Goal: Check status: Check status

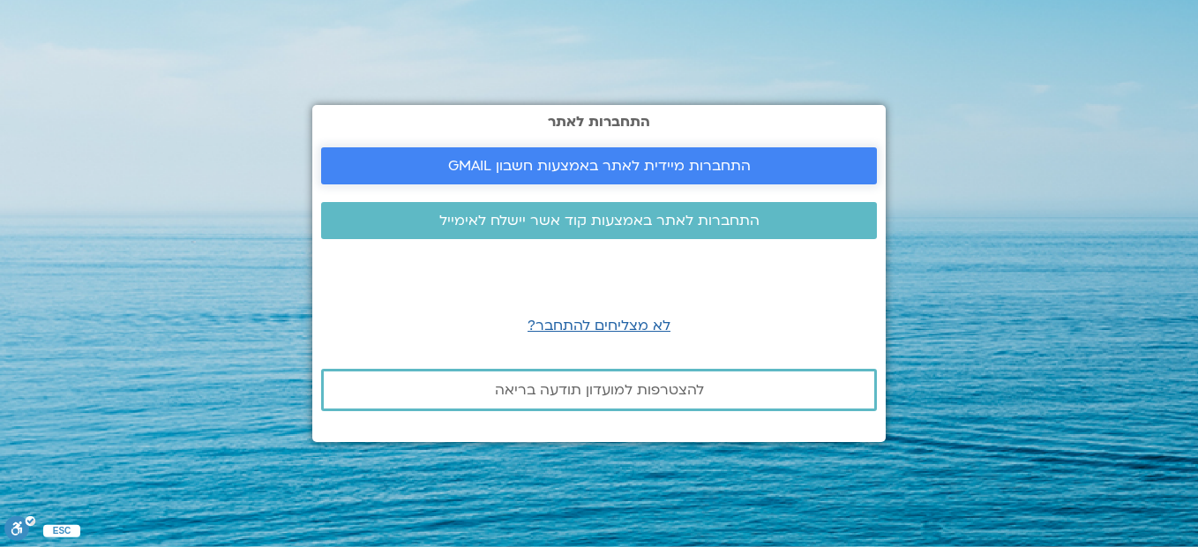
click at [618, 170] on span "התחברות מיידית לאתר באמצעות חשבון GMAIL" at bounding box center [599, 166] width 303 height 16
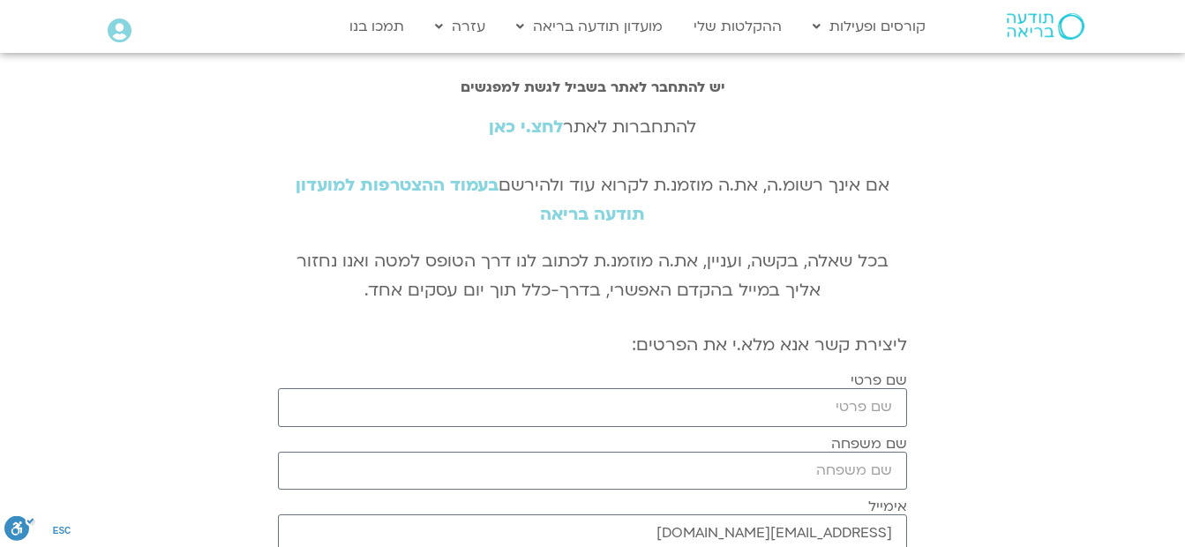
click at [540, 130] on link "לחצ.י כאן" at bounding box center [526, 127] width 74 height 23
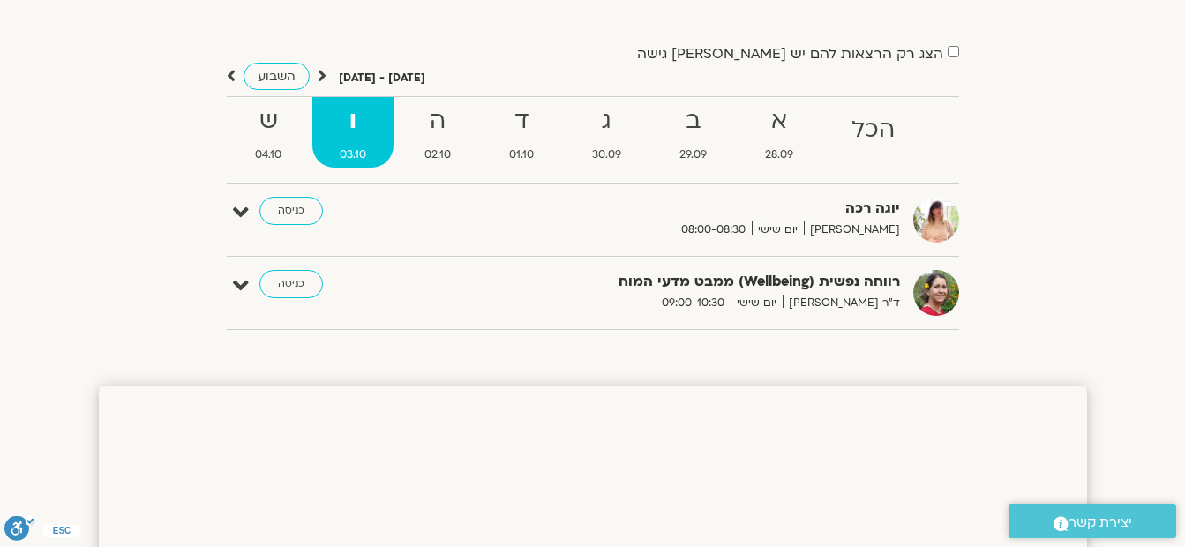
scroll to position [88, 0]
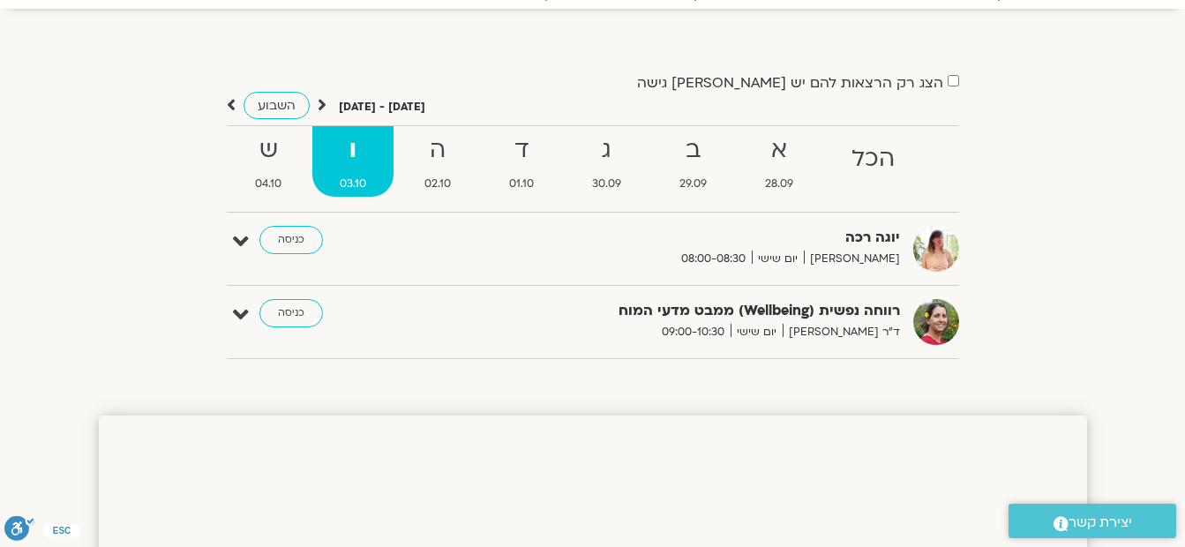
click at [358, 176] on span "03.10" at bounding box center [352, 184] width 81 height 19
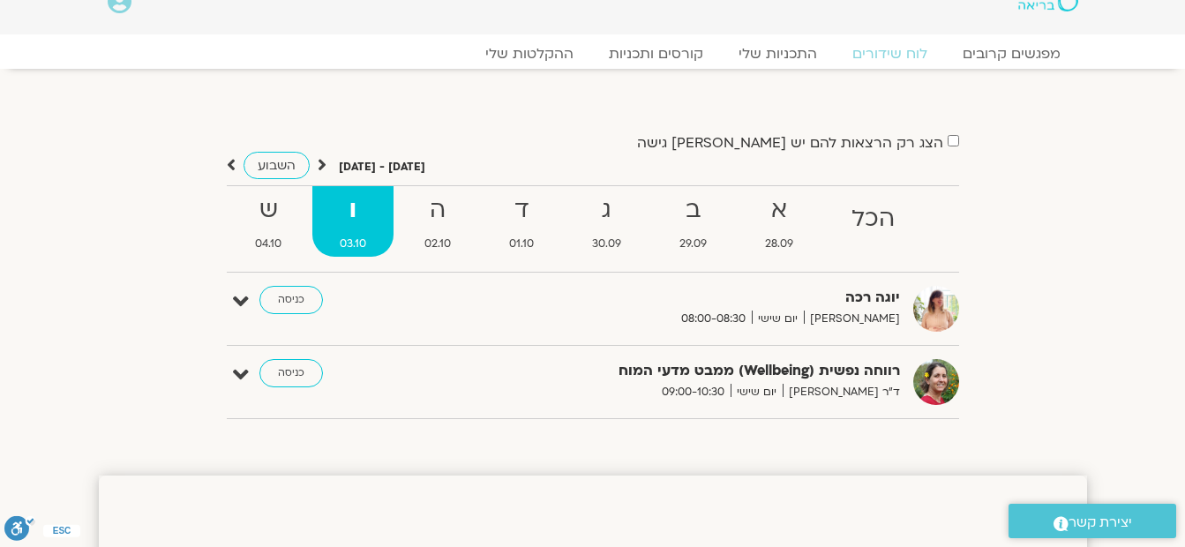
scroll to position [0, 0]
